Goal: Find specific page/section: Find specific page/section

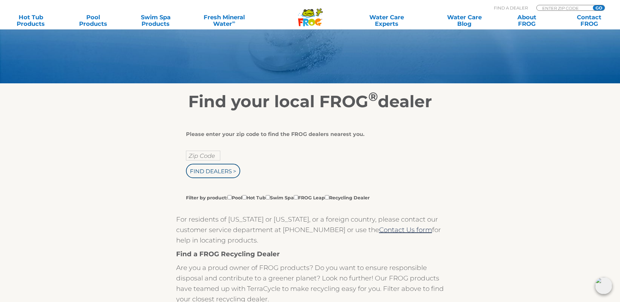
scroll to position [65, 0]
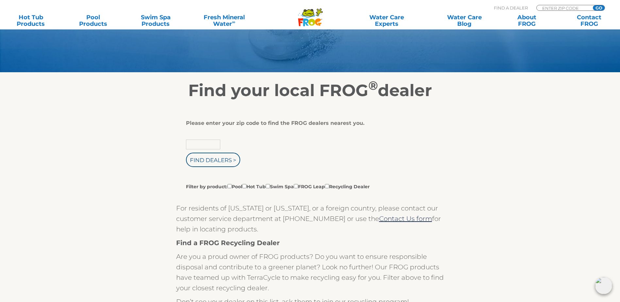
click at [204, 149] on input "text" at bounding box center [203, 145] width 34 height 10
type input "74112"
click at [209, 164] on input "Find Dealers >" at bounding box center [213, 160] width 54 height 14
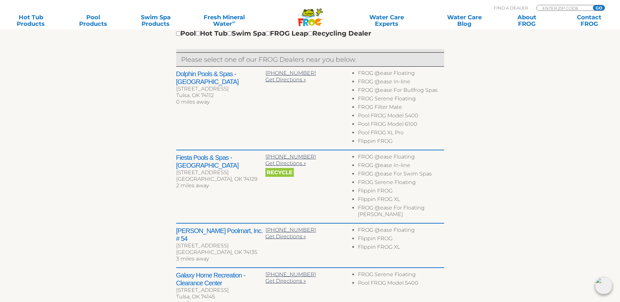
scroll to position [229, 0]
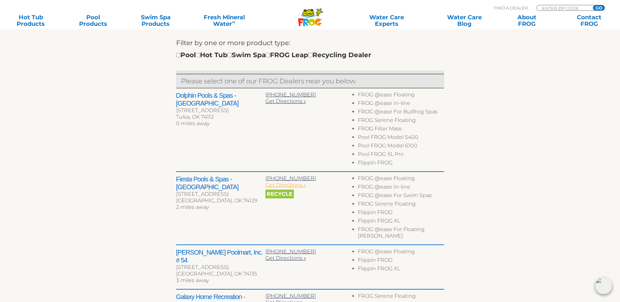
click at [278, 188] on span "Get Directions »" at bounding box center [285, 185] width 41 height 6
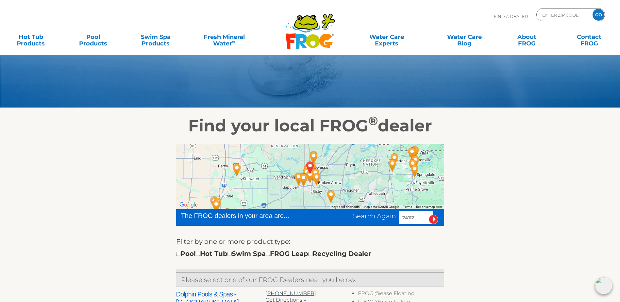
scroll to position [0, 0]
